Goal: Task Accomplishment & Management: Manage account settings

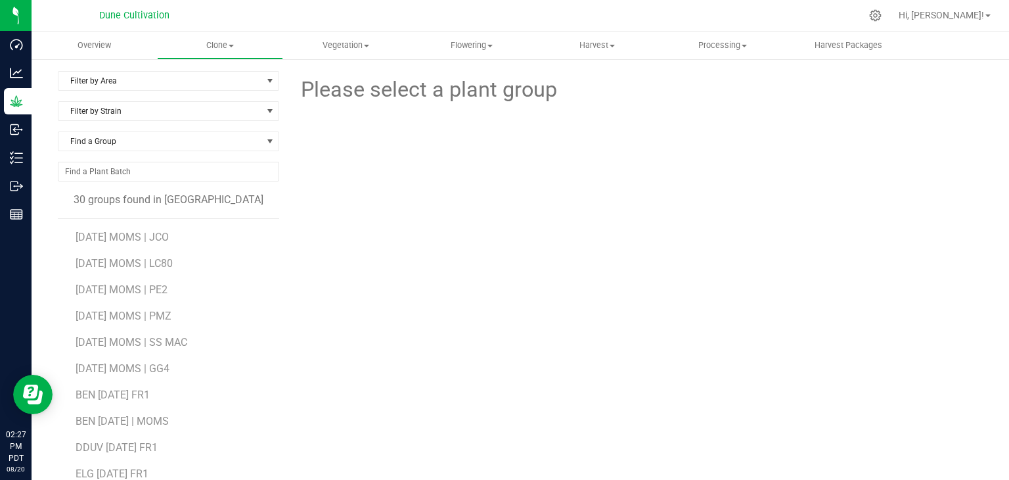
drag, startPoint x: 698, startPoint y: 168, endPoint x: 720, endPoint y: 204, distance: 41.9
click at [698, 170] on div at bounding box center [636, 163] width 357 height 114
click at [573, 27] on div at bounding box center [548, 16] width 626 height 26
click at [602, 48] on span "Harvest" at bounding box center [597, 45] width 124 height 12
click at [601, 79] on span "Harvests" at bounding box center [570, 79] width 73 height 11
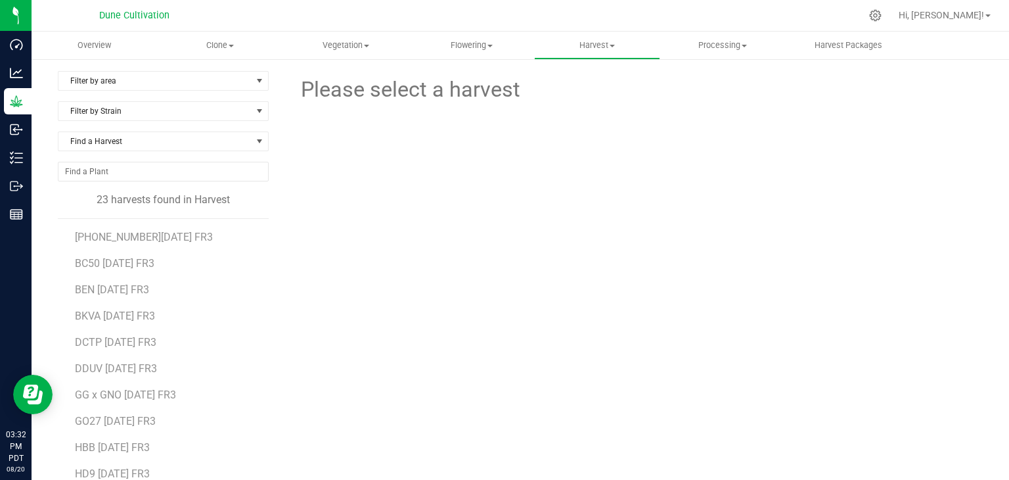
click at [112, 227] on li "[PHONE_NUMBER][DATE] FR3" at bounding box center [167, 232] width 185 height 26
click at [113, 233] on span "[PHONE_NUMBER][DATE] FR3" at bounding box center [144, 237] width 139 height 12
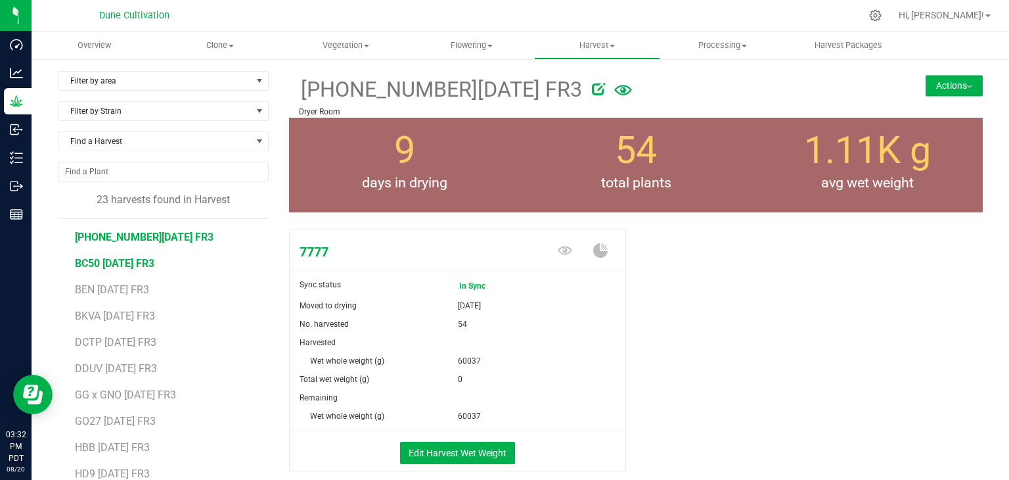
click at [154, 265] on span "BC50 [DATE] FR3" at bounding box center [115, 263] width 80 height 12
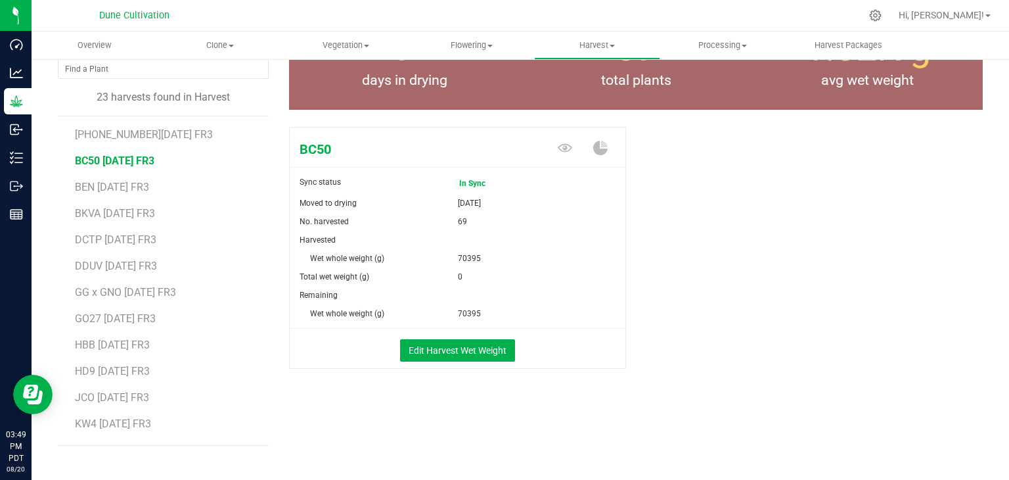
scroll to position [120, 0]
